Goal: Use online tool/utility

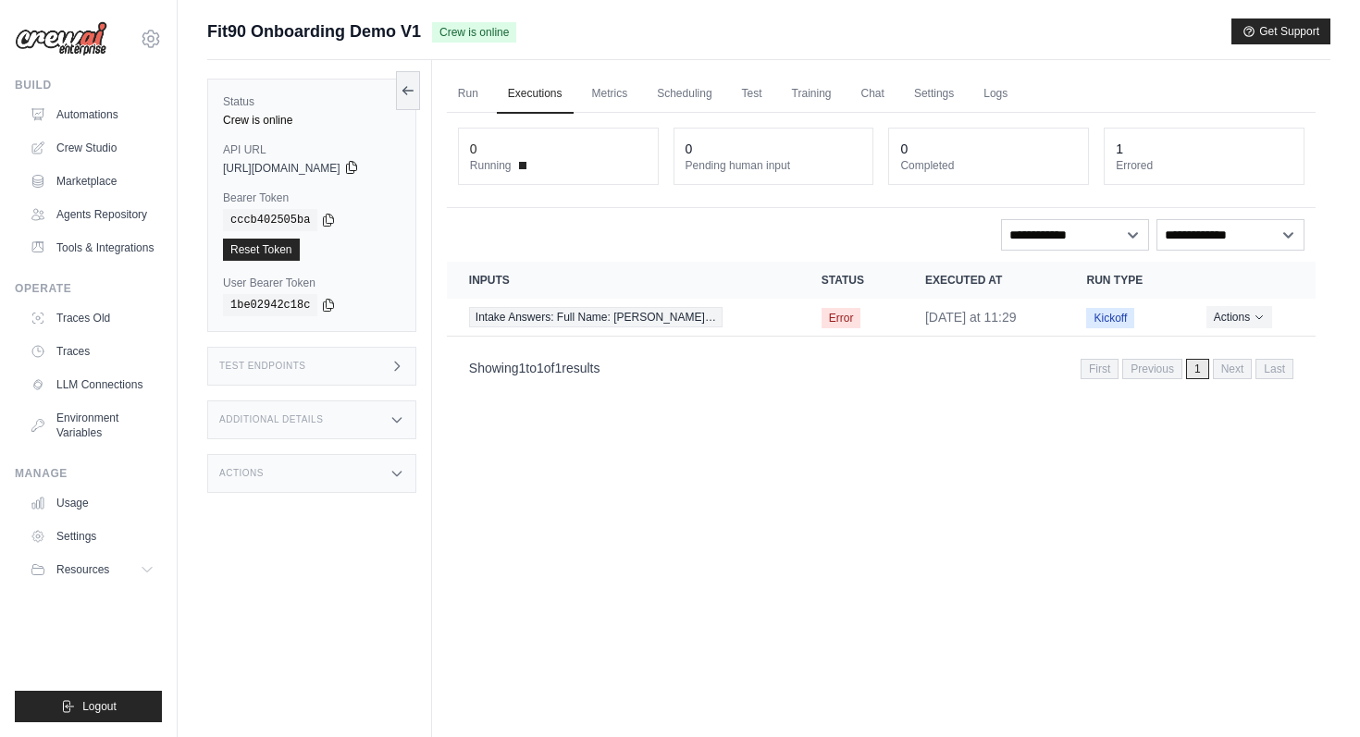
click at [356, 168] on icon at bounding box center [351, 168] width 10 height 12
click at [525, 486] on div "Run Executions Metrics Scheduling Test Training Chat Settings Logs 0 Running 0 …" at bounding box center [881, 428] width 898 height 737
click at [328, 225] on icon at bounding box center [329, 220] width 10 height 12
click at [392, 172] on div "https://fit90-onboarding-demo-v1-22732bd2-aaf9-436f-622ce5a3.crewai.com" at bounding box center [312, 168] width 178 height 15
click at [359, 165] on icon at bounding box center [351, 167] width 15 height 15
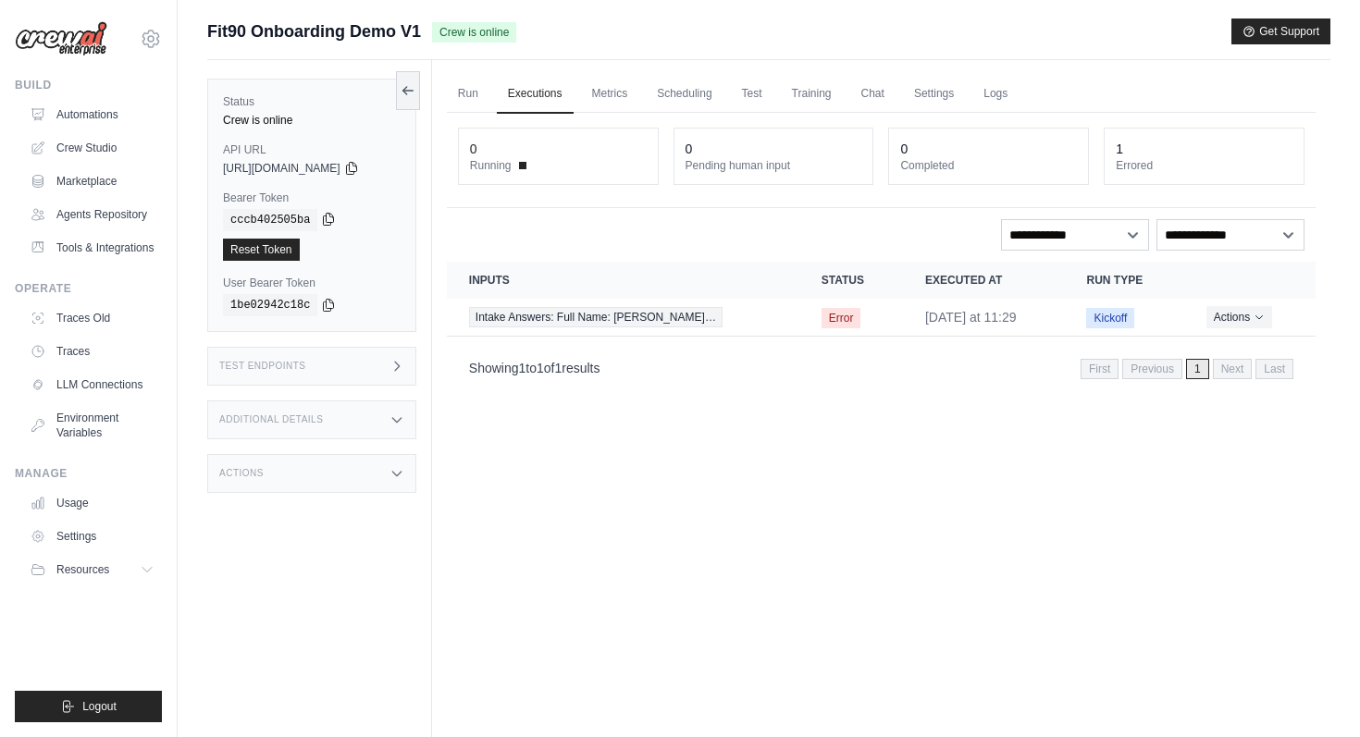
click at [328, 226] on icon at bounding box center [328, 219] width 15 height 15
click at [108, 390] on link "LLM Connections" at bounding box center [94, 385] width 140 height 30
